Goal: Contribute content: Contribute content

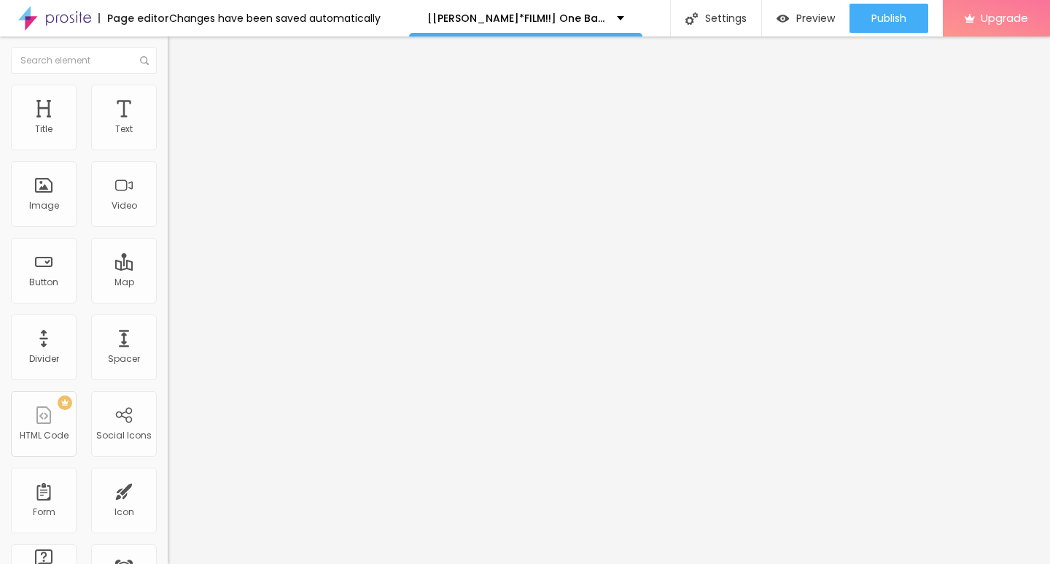
click at [168, 125] on span "Add image" at bounding box center [198, 119] width 60 height 12
click at [168, 299] on input "https://" at bounding box center [255, 291] width 175 height 15
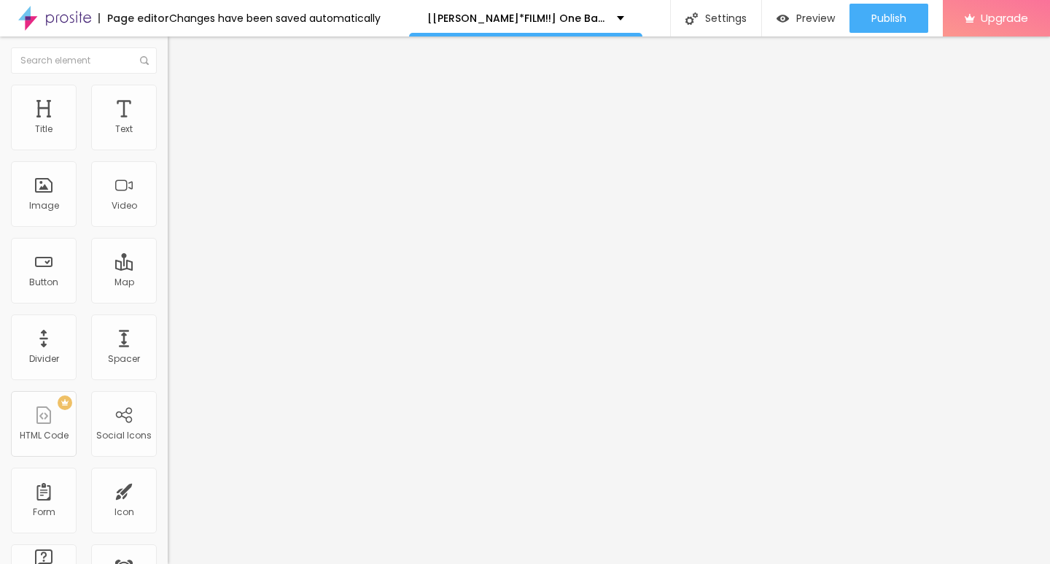
paste input "[DOMAIN_NAME]/de/movie/1054867/one-battle-after-another-alboo"
type input "[URL][DOMAIN_NAME]"
click at [246, 123] on img at bounding box center [250, 118] width 9 height 9
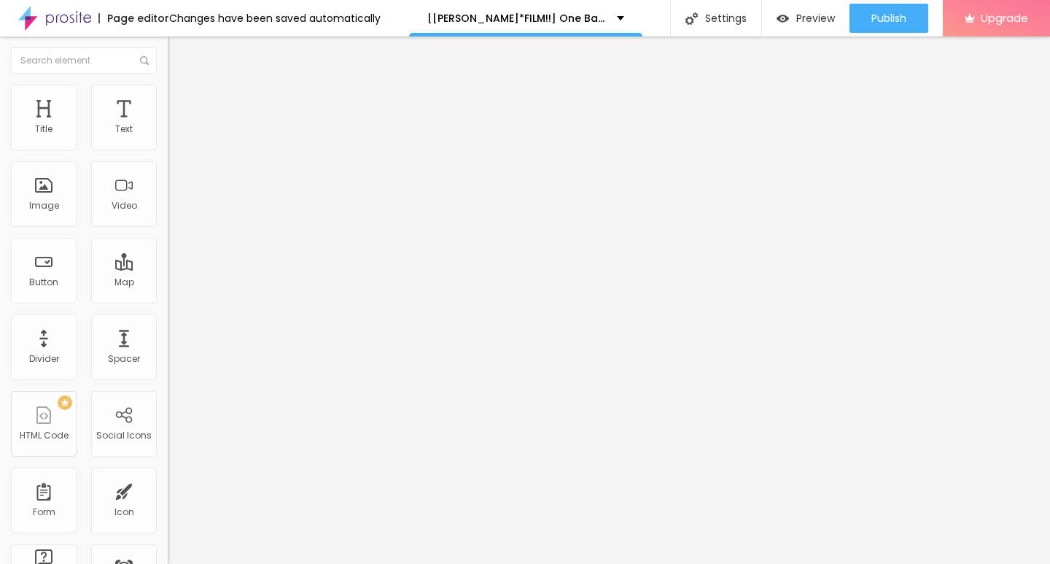
click at [168, 125] on span "Add image" at bounding box center [198, 119] width 60 height 12
click at [301, 563] on div at bounding box center [525, 573] width 1050 height 0
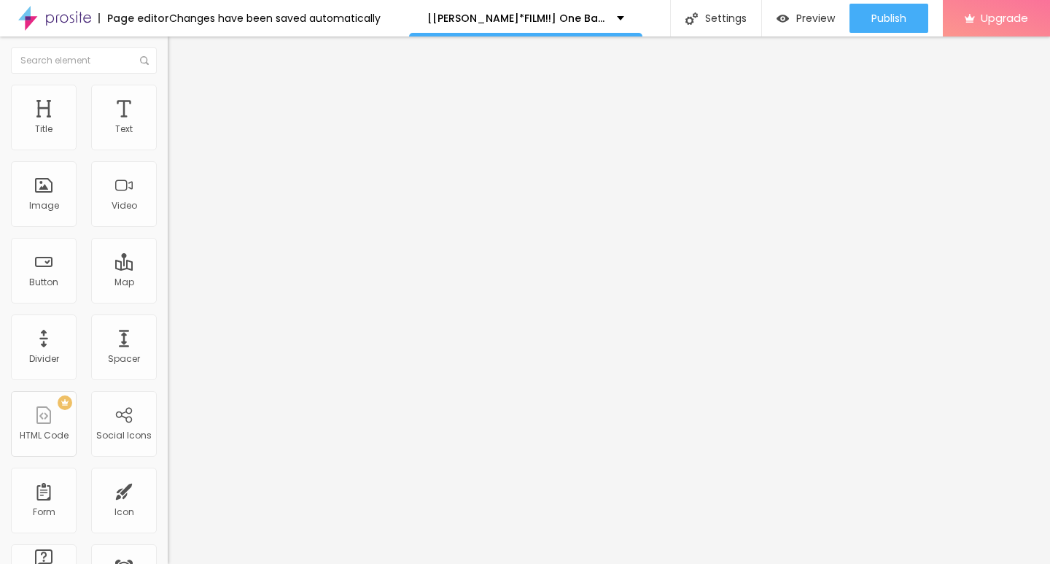
click at [168, 322] on div "Change image Image description (Alt) Align Aspect Ratio Original Cinema 16:9 De…" at bounding box center [252, 224] width 168 height 220
click at [168, 228] on span "Original" at bounding box center [185, 222] width 35 height 12
click at [168, 237] on span "Cinema" at bounding box center [186, 231] width 36 height 12
click at [168, 249] on div "Default 4:3" at bounding box center [252, 245] width 168 height 9
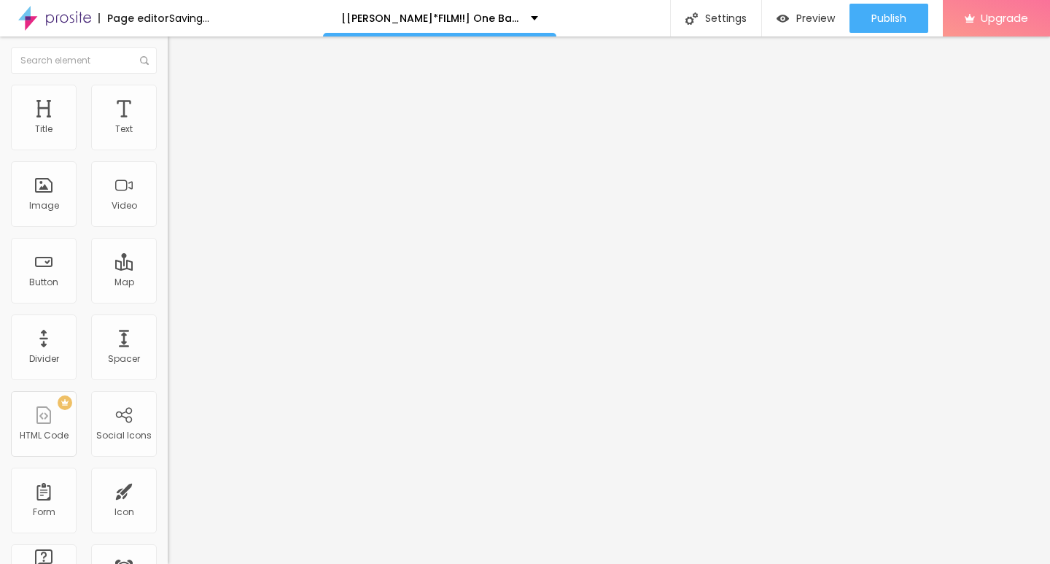
click at [168, 258] on div "Square 1:1" at bounding box center [252, 253] width 168 height 9
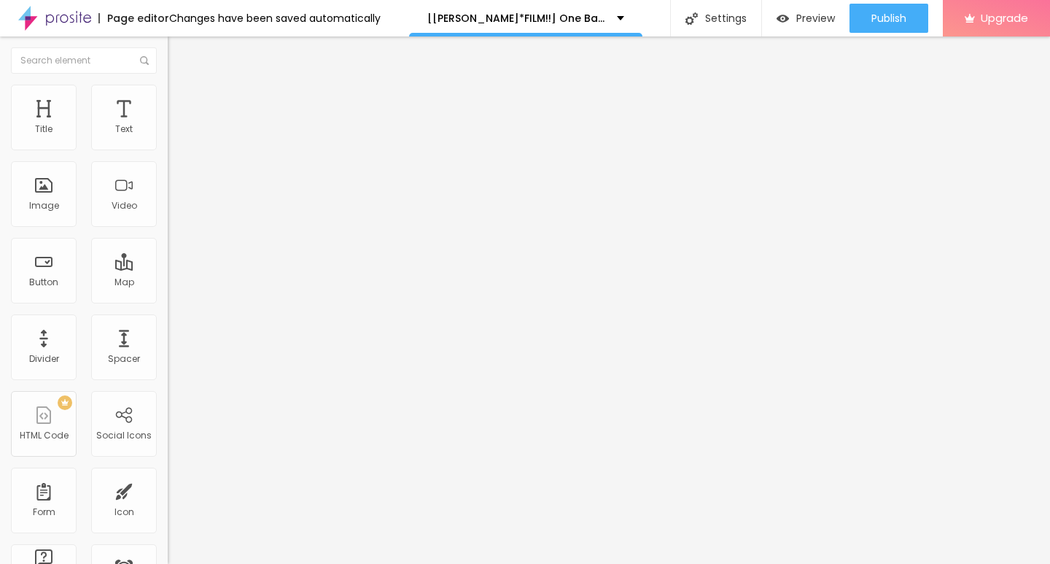
click at [168, 268] on span "Original" at bounding box center [185, 262] width 35 height 12
click at [168, 237] on span "Cinema" at bounding box center [186, 231] width 36 height 12
click at [168, 267] on div "Aspect Ratio 16:9 Cinema Cinema 16:9 Default 4:3 Square 1:1 Original" at bounding box center [252, 238] width 168 height 58
click at [168, 268] on span "Original" at bounding box center [185, 262] width 35 height 12
click at [168, 237] on span "Cinema" at bounding box center [186, 231] width 36 height 12
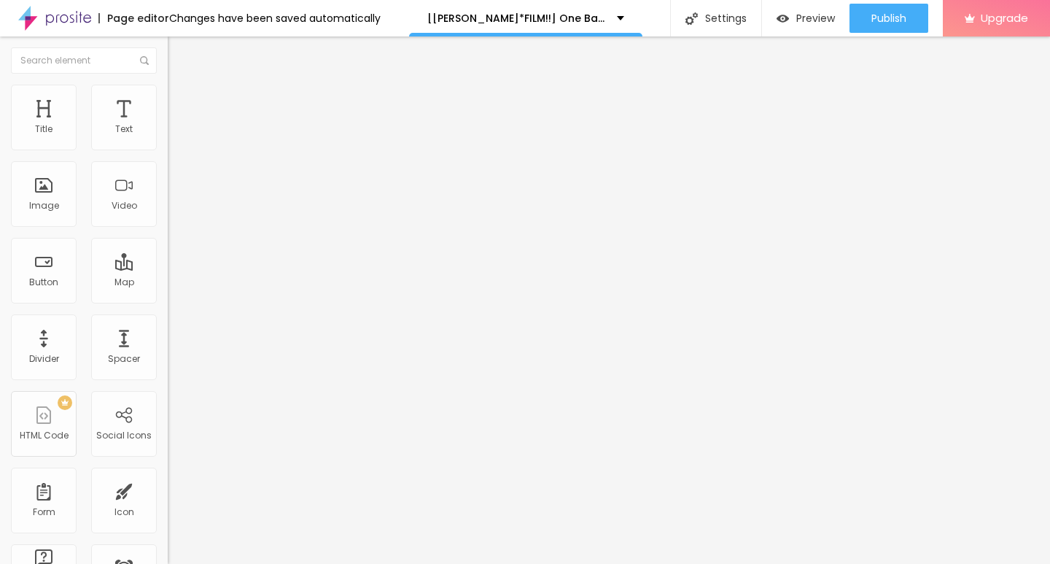
click at [168, 268] on span "Original" at bounding box center [185, 262] width 35 height 12
click at [168, 236] on div "Cinema 16:9" at bounding box center [252, 231] width 168 height 9
click at [168, 268] on span "Original" at bounding box center [185, 262] width 35 height 12
click at [168, 237] on span "Cinema" at bounding box center [186, 231] width 36 height 12
click at [168, 299] on input "[URL][DOMAIN_NAME]" at bounding box center [255, 291] width 175 height 15
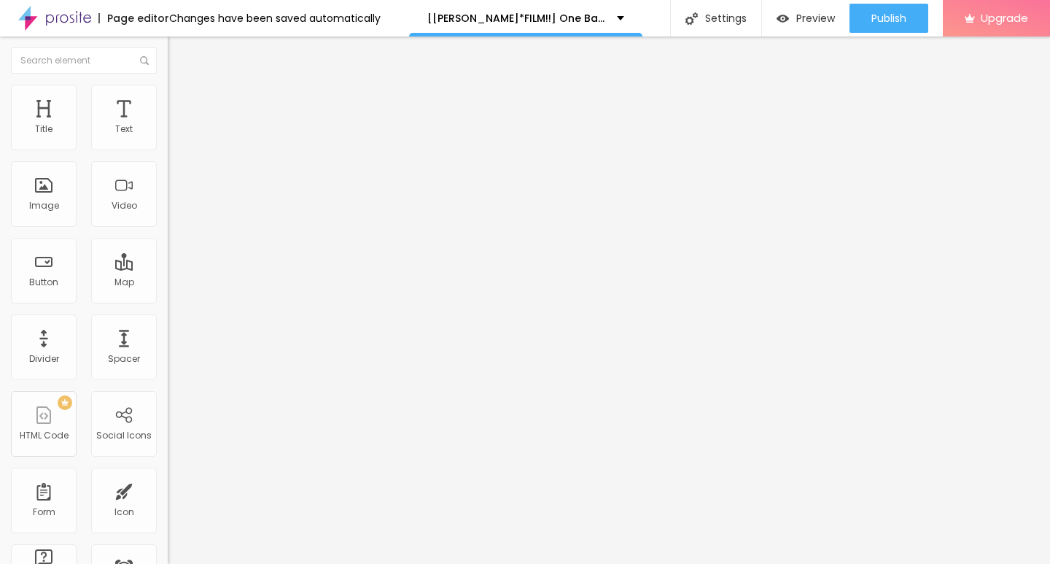
scroll to position [0, 196]
click at [246, 125] on span at bounding box center [250, 119] width 9 height 12
click at [168, 124] on div "Add image" at bounding box center [252, 119] width 168 height 10
click at [168, 125] on span "Add image" at bounding box center [198, 119] width 60 height 12
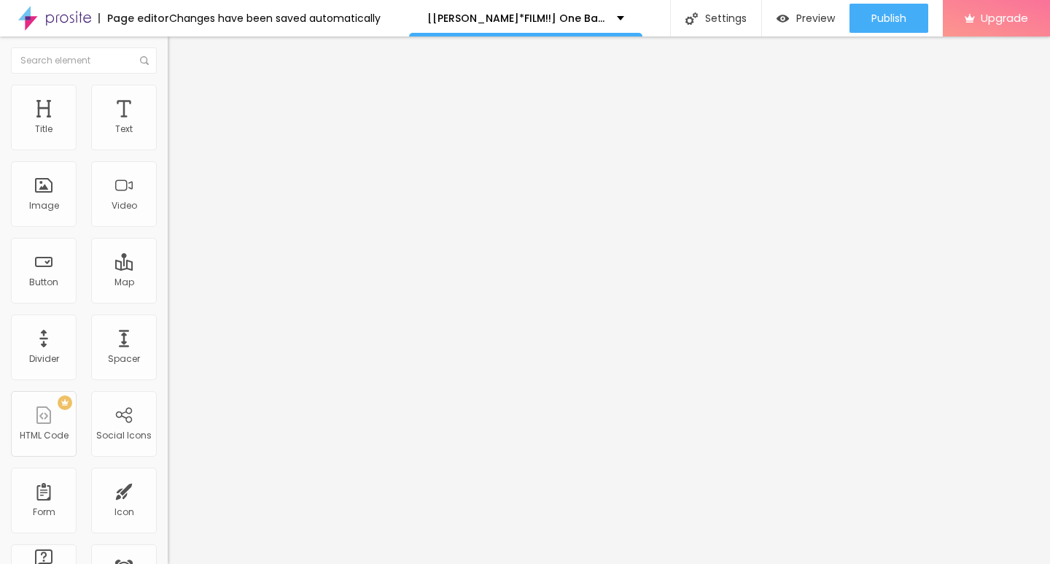
click at [168, 268] on span "Original" at bounding box center [185, 262] width 35 height 12
click at [168, 237] on span "Cinema" at bounding box center [186, 231] width 36 height 12
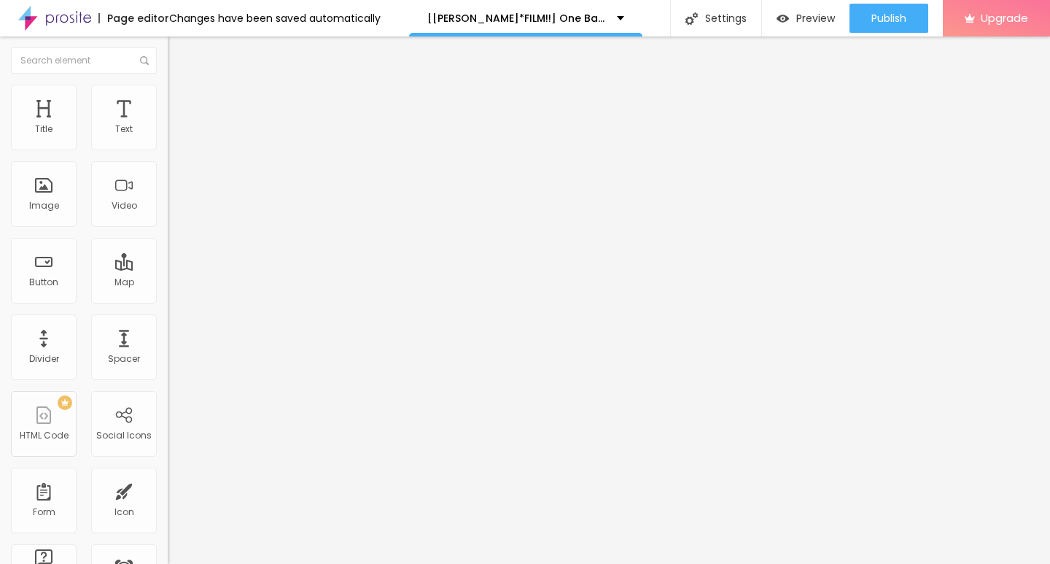
click at [246, 123] on img at bounding box center [250, 118] width 9 height 9
click at [168, 125] on span "Add image" at bounding box center [198, 119] width 60 height 12
click at [168, 268] on span "Original" at bounding box center [185, 262] width 35 height 12
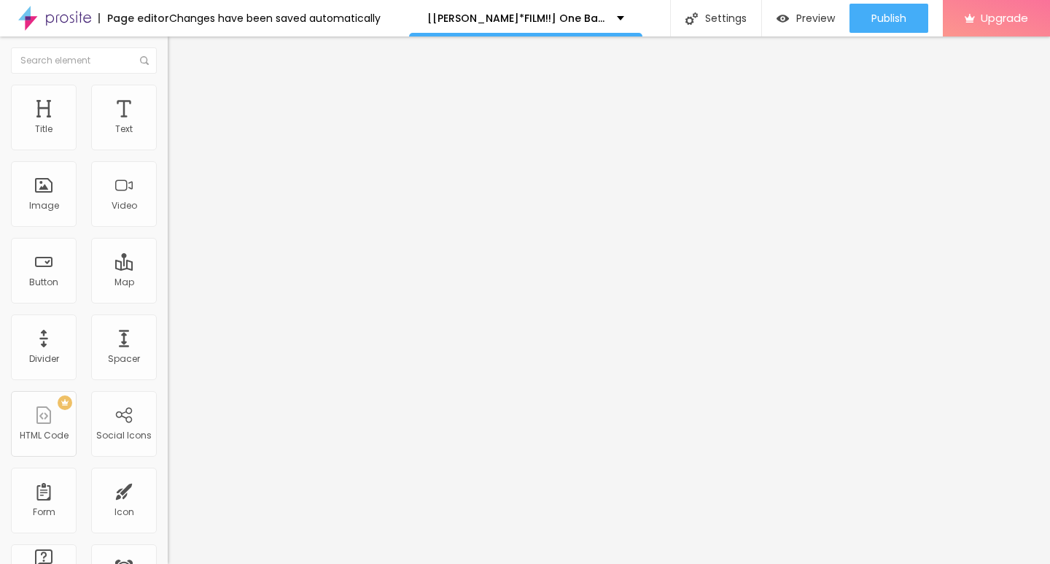
click at [179, 47] on img "button" at bounding box center [185, 53] width 12 height 12
click at [168, 137] on input "Click me" at bounding box center [255, 130] width 175 height 15
paste input "KLICKEN SIE HIER ▶️ One Battle after another 2025 [Kostenlos]"
type input "KLICKEN SIE HIER ▶️ One Battle after another 2025 [Kostenlos]"
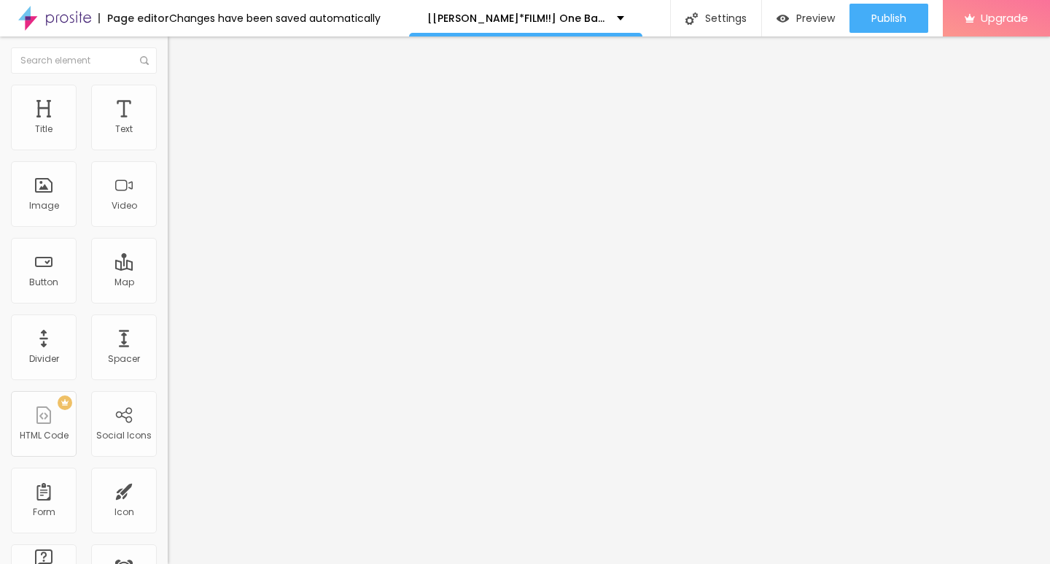
scroll to position [0, 0]
click at [168, 301] on input "https://" at bounding box center [255, 293] width 175 height 15
paste input "[DOMAIN_NAME]/de/movie/1054867/one-battle-after-another-alboo"
type input "[URL][DOMAIN_NAME]"
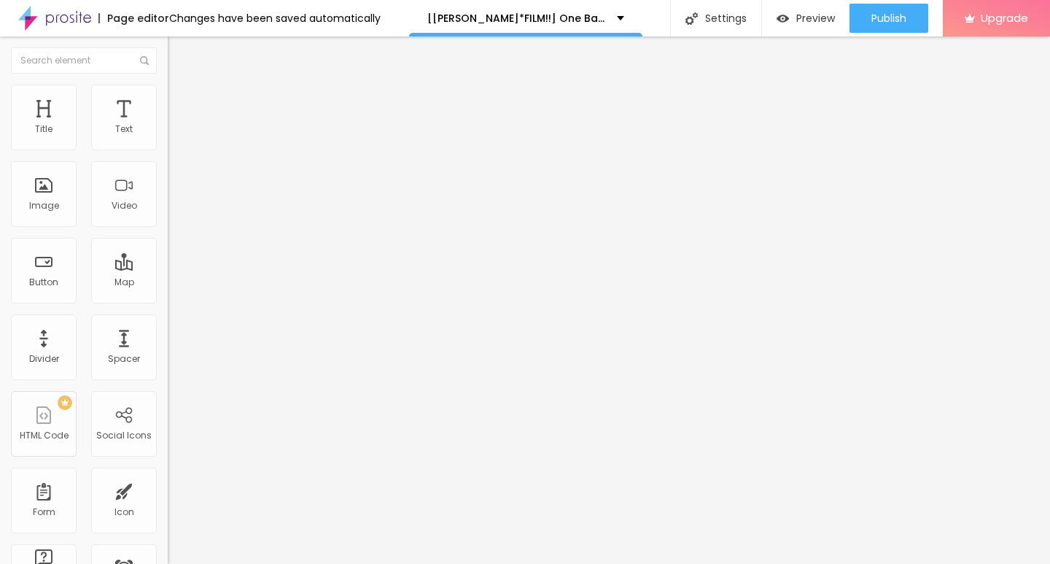
scroll to position [0, 0]
click at [168, 174] on img at bounding box center [173, 169] width 10 height 10
click at [179, 55] on img "button" at bounding box center [185, 53] width 12 height 12
click at [168, 137] on input "Click me" at bounding box center [255, 130] width 175 height 15
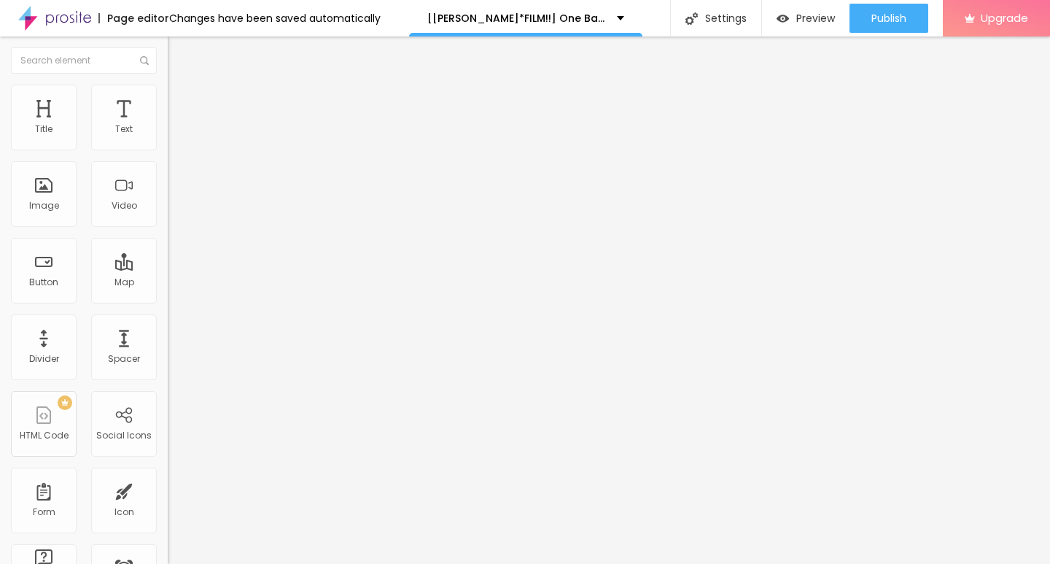
paste input "KLICKEN SIE HIER ▶️ One Battle after another 2025 Deutsch [1080p]"
type input "KLICKEN SIE HIER ▶️ One Battle after another 2025 Deutsch [1080p]"
click at [168, 301] on input "https://" at bounding box center [255, 293] width 175 height 15
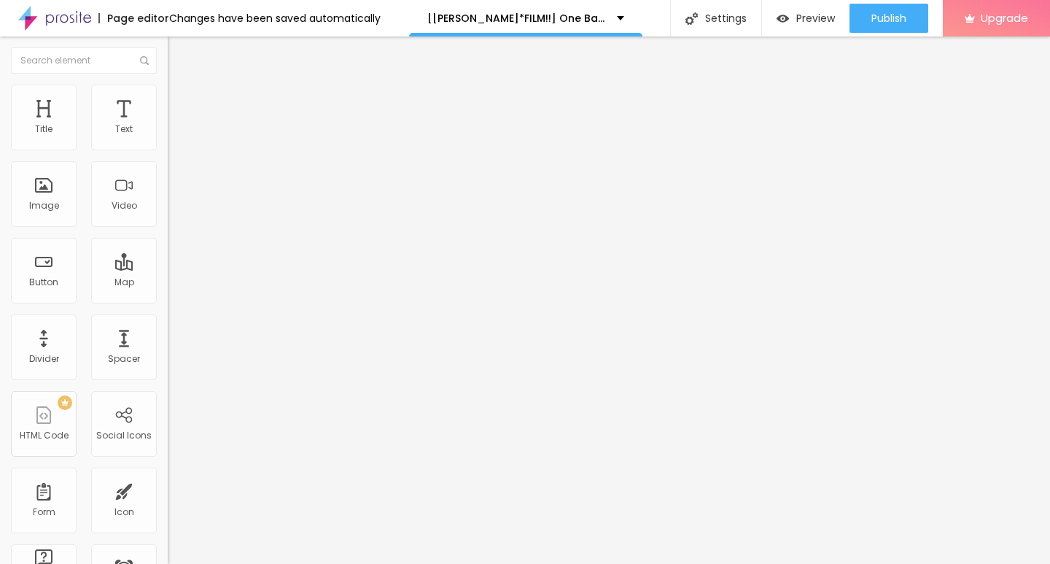
click at [168, 301] on input "https://" at bounding box center [255, 293] width 175 height 15
paste input "[DOMAIN_NAME]/de/movie/1054867/one-battle-after-another-alboo"
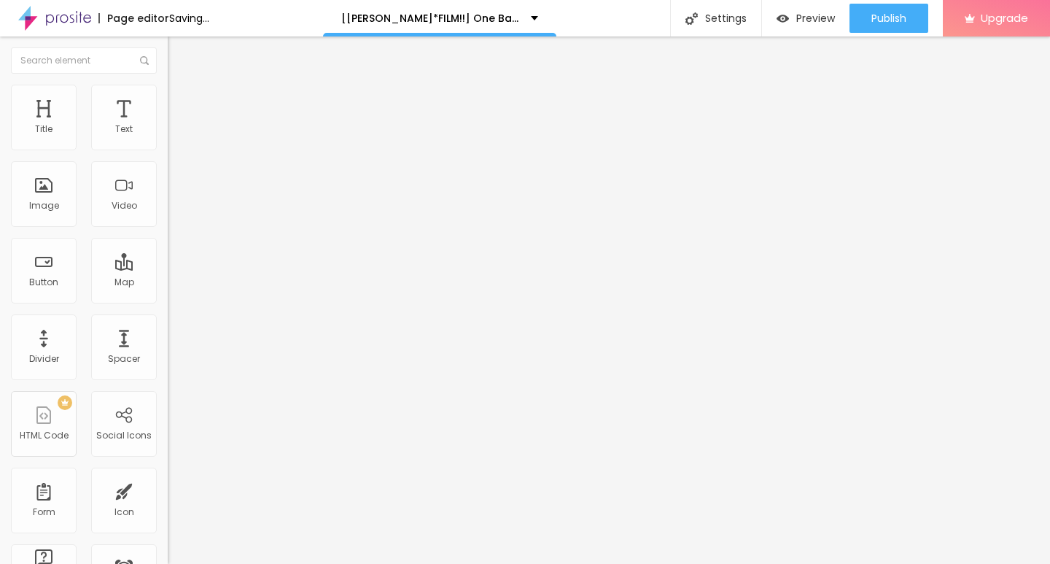
type input "[URL][DOMAIN_NAME]"
click at [168, 176] on div at bounding box center [252, 170] width 168 height 12
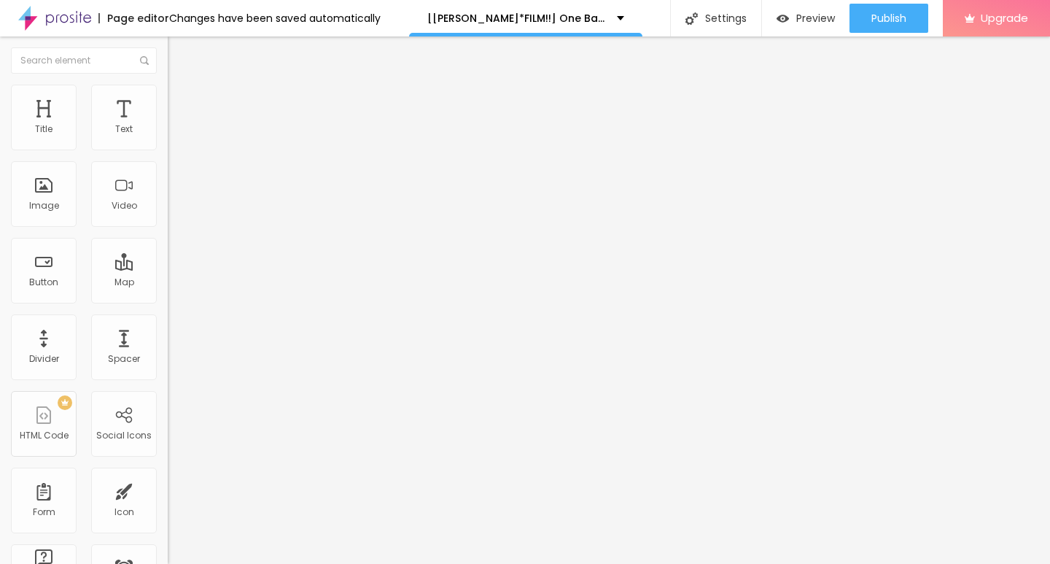
click at [168, 63] on button "Edit Button" at bounding box center [252, 53] width 168 height 34
click at [179, 53] on img "button" at bounding box center [185, 53] width 12 height 12
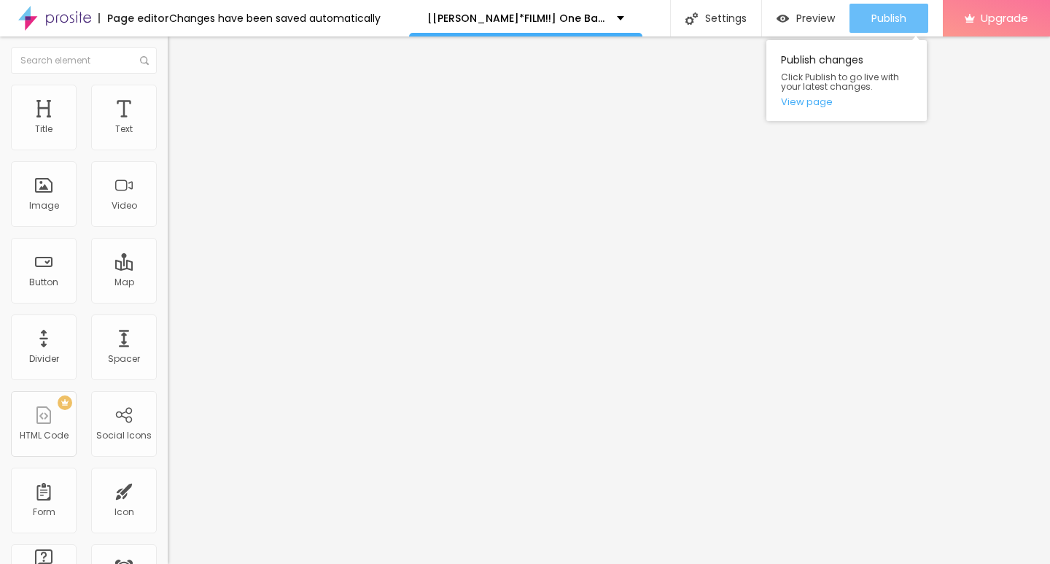
click at [894, 16] on span "Publish" at bounding box center [889, 18] width 35 height 12
click at [891, 15] on span "Publish" at bounding box center [889, 18] width 35 height 12
click at [801, 101] on link "View page" at bounding box center [846, 101] width 131 height 9
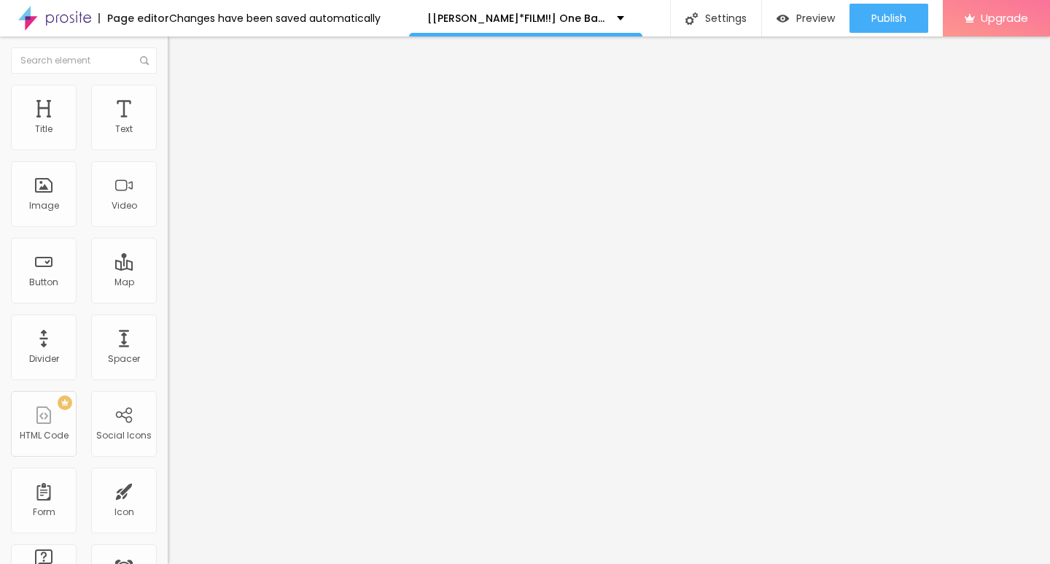
click at [74, 15] on img at bounding box center [54, 18] width 73 height 36
